Goal: Transaction & Acquisition: Download file/media

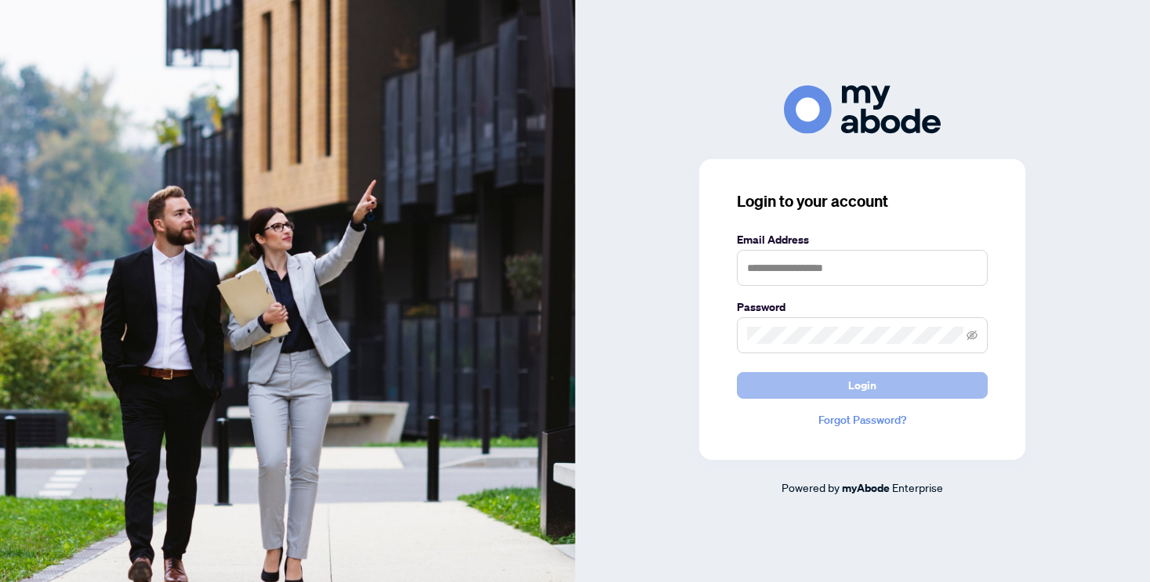
click at [798, 387] on button "Login" at bounding box center [862, 385] width 251 height 27
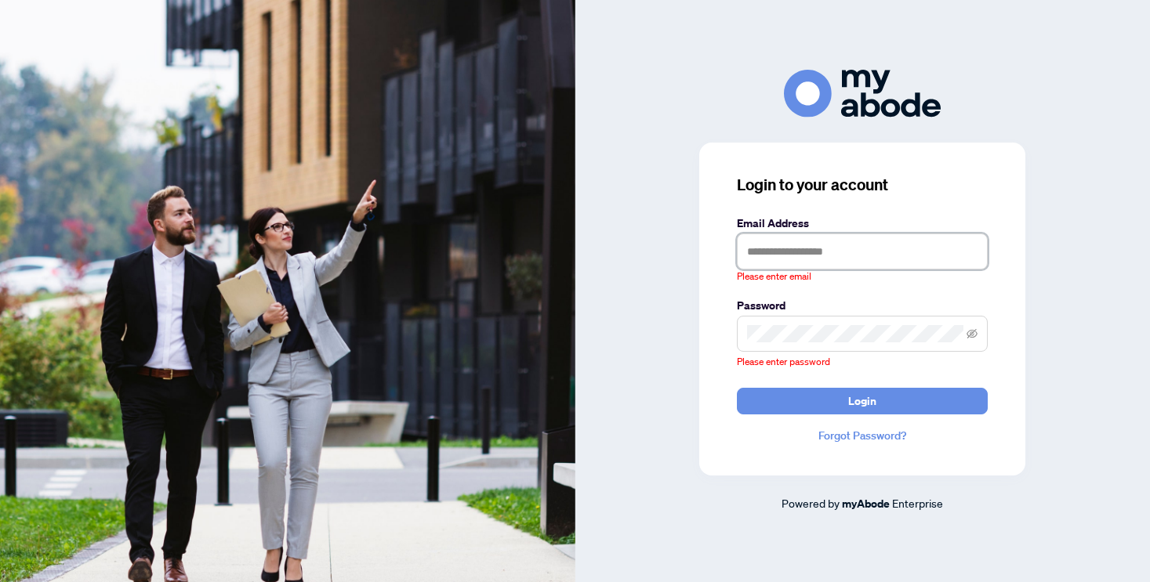
type input "**********"
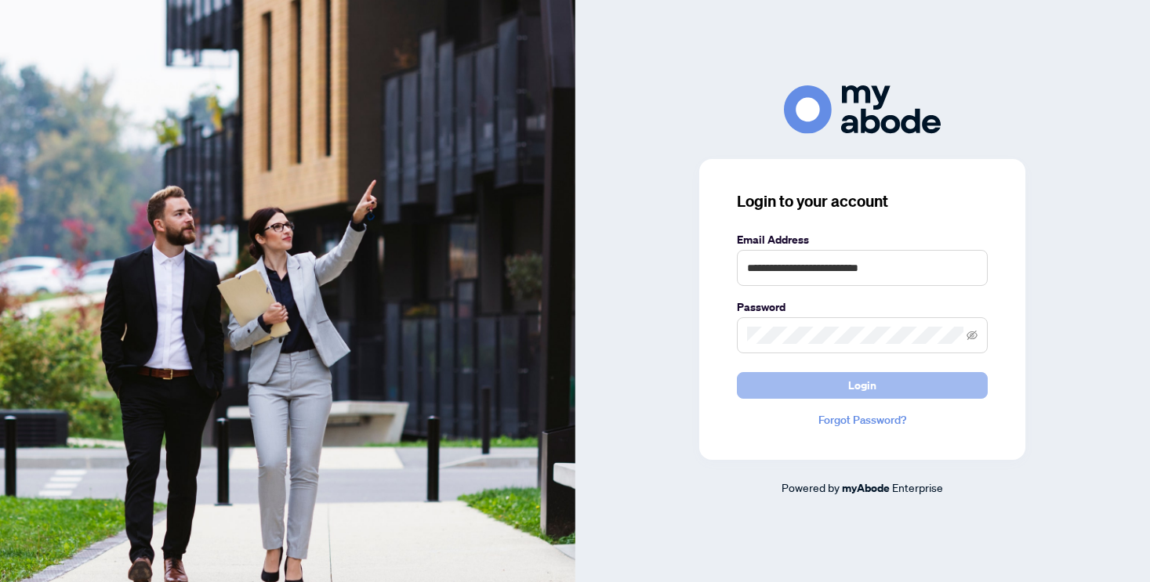
click at [882, 386] on button "Login" at bounding box center [862, 385] width 251 height 27
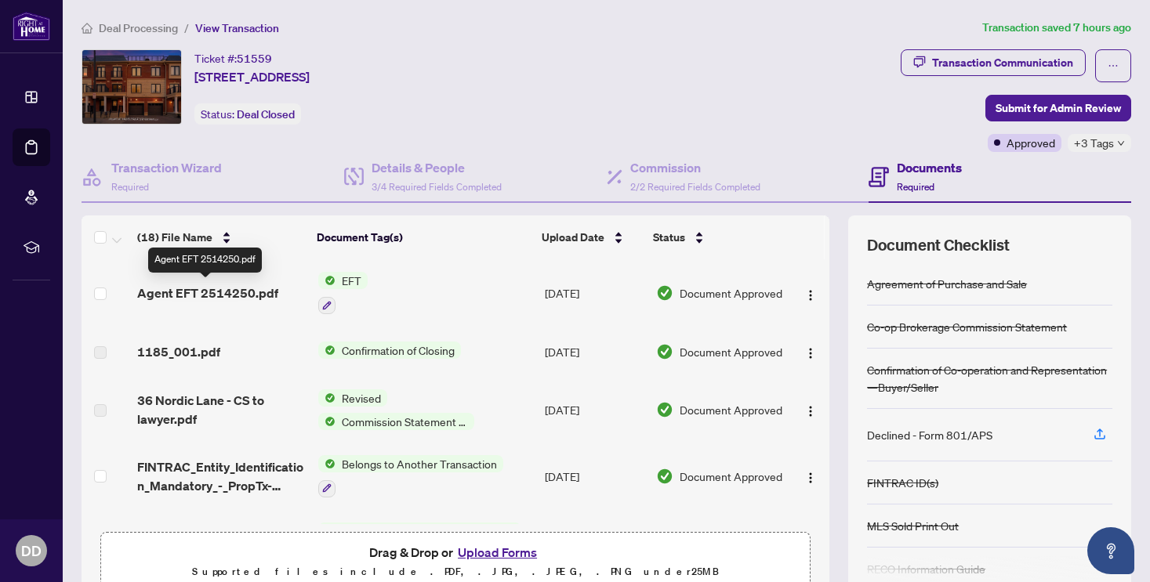
click at [250, 292] on span "Agent EFT 2514250.pdf" at bounding box center [207, 293] width 141 height 19
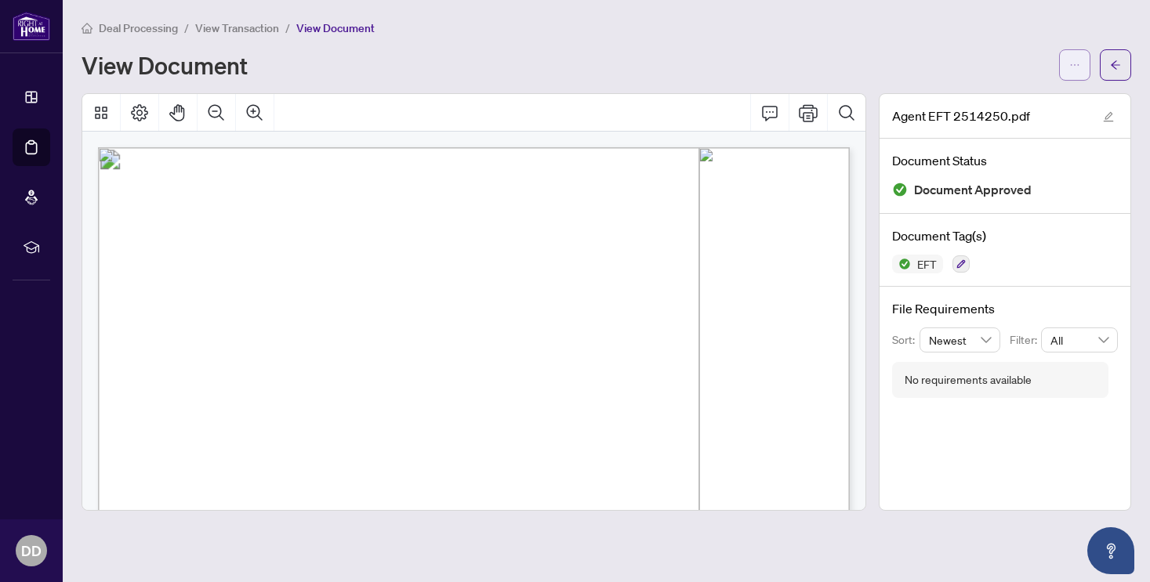
click at [1082, 60] on button "button" at bounding box center [1074, 64] width 31 height 31
click at [1045, 88] on li "Download" at bounding box center [1018, 98] width 138 height 25
